Goal: Information Seeking & Learning: Check status

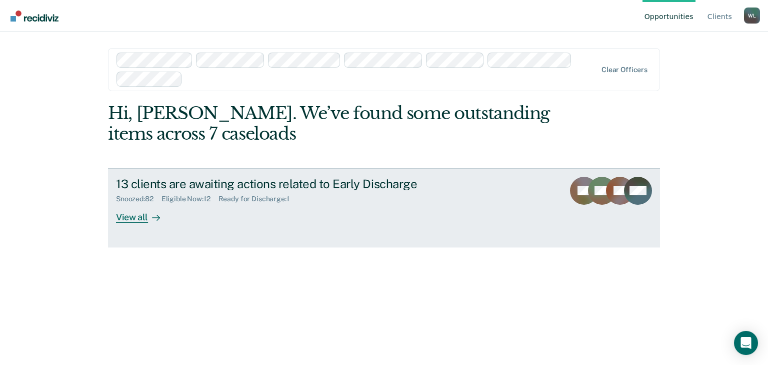
click at [131, 213] on div "View all" at bounding box center [144, 213] width 56 height 20
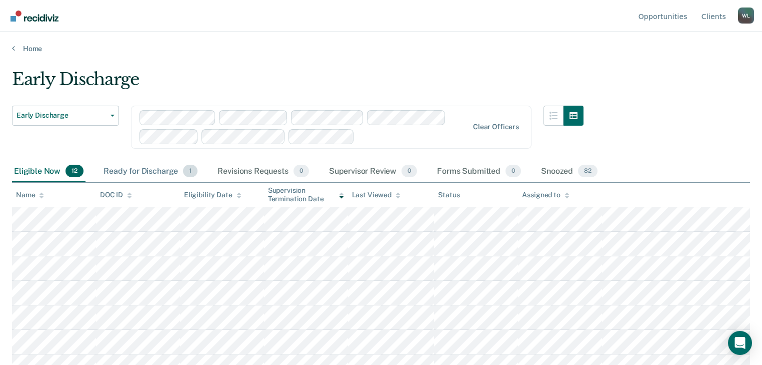
click at [149, 169] on div "Ready for Discharge 1" at bounding box center [151, 172] width 98 height 22
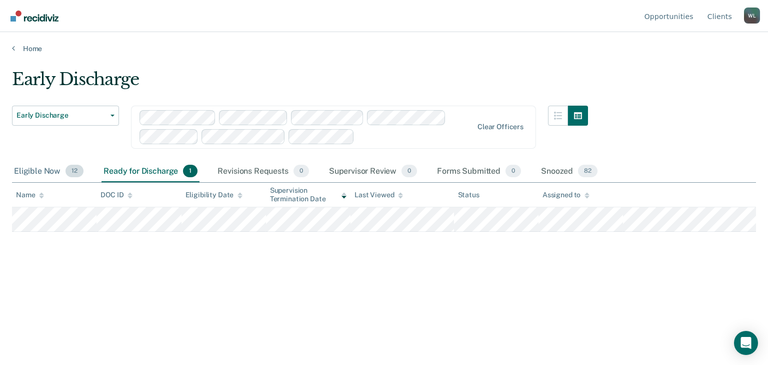
drag, startPoint x: 35, startPoint y: 167, endPoint x: 40, endPoint y: 167, distance: 5.0
click at [35, 167] on div "Eligible Now 12" at bounding box center [49, 172] width 74 height 22
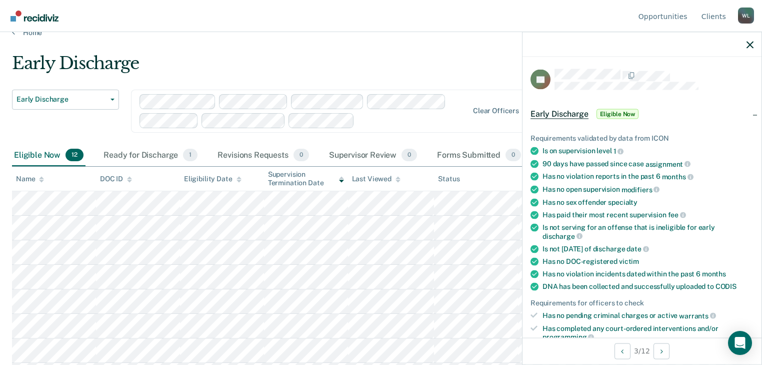
scroll to position [16, 0]
click at [154, 156] on div "Ready for Discharge 1" at bounding box center [151, 156] width 98 height 22
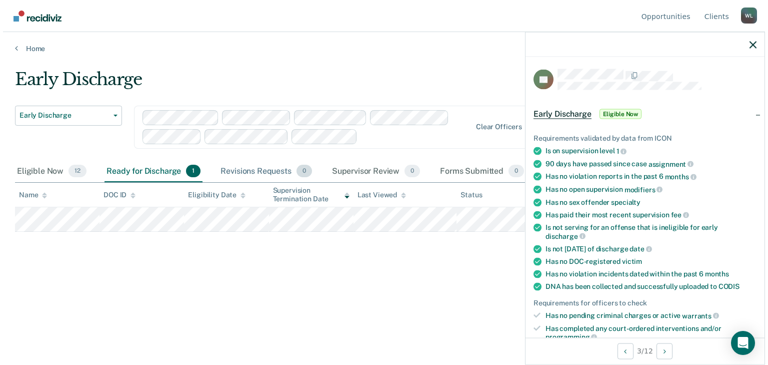
scroll to position [0, 0]
